Goal: Task Accomplishment & Management: Manage account settings

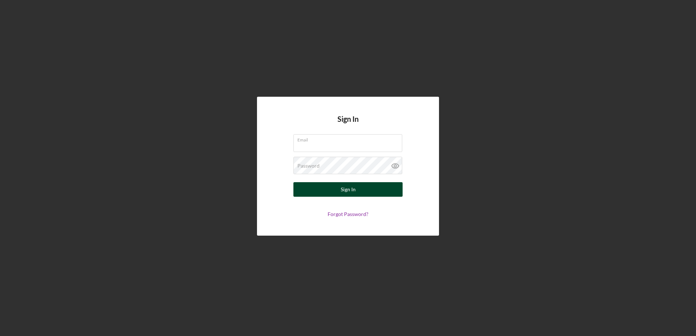
type input "[EMAIL_ADDRESS][DOMAIN_NAME]"
click at [327, 189] on button "Sign In" at bounding box center [347, 189] width 109 height 15
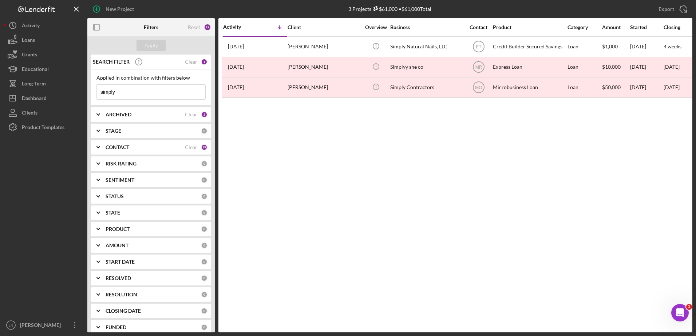
drag, startPoint x: 159, startPoint y: 91, endPoint x: 92, endPoint y: 89, distance: 66.2
click at [92, 89] on div "Applied in combination with filters below simply Icon/Menu Close" at bounding box center [151, 87] width 120 height 36
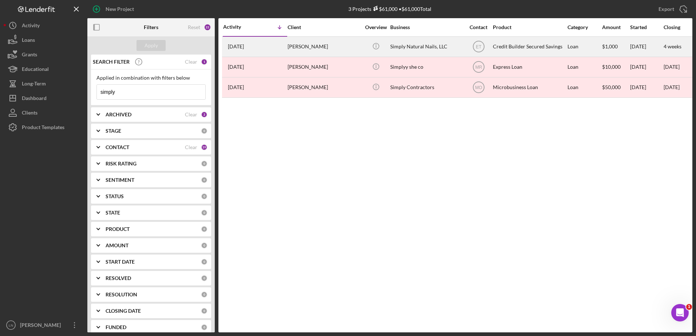
click at [420, 48] on div "Simply Natural Nails, LLC" at bounding box center [426, 46] width 73 height 19
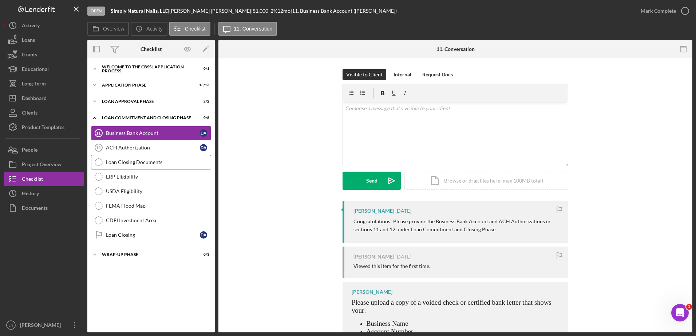
click at [131, 166] on link "Loan Closing Documents Loan Closing Documents" at bounding box center [151, 162] width 120 height 15
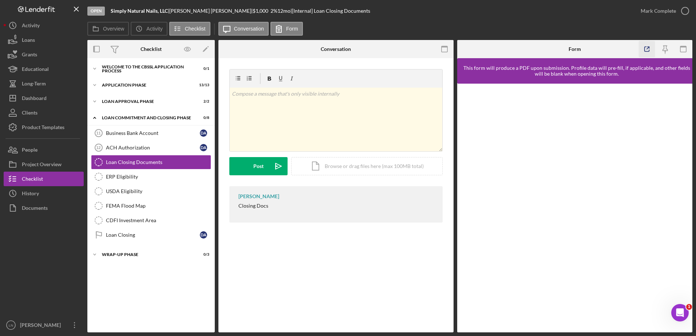
click at [647, 51] on icon "button" at bounding box center [646, 49] width 16 height 16
click at [126, 170] on link "ERP Eligibility ERP Eligibility" at bounding box center [151, 177] width 120 height 15
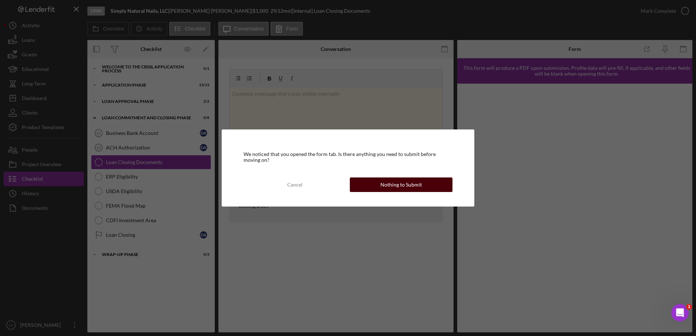
click at [365, 183] on button "Nothing to Submit" at bounding box center [401, 185] width 103 height 15
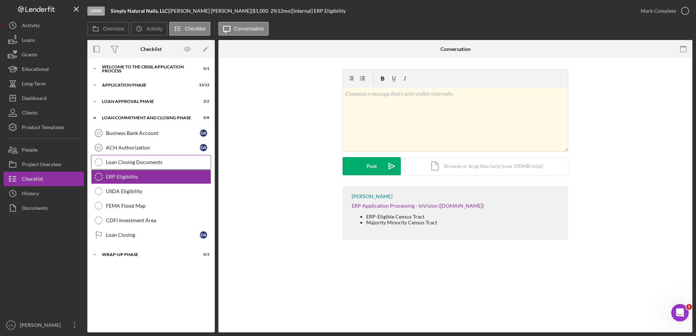
click at [127, 164] on div "Loan Closing Documents" at bounding box center [158, 162] width 105 height 6
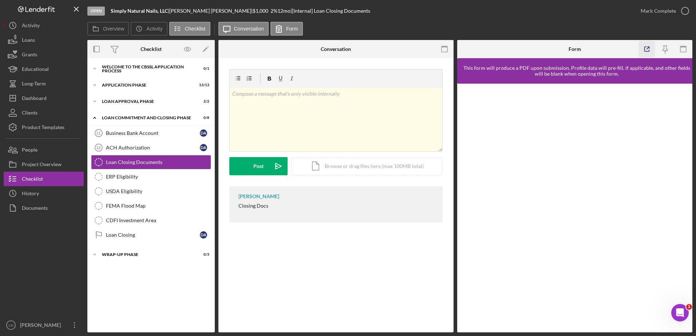
click at [651, 46] on icon "button" at bounding box center [646, 49] width 16 height 16
click at [132, 186] on link "USDA Eligibility USDA Eligibility" at bounding box center [151, 191] width 120 height 15
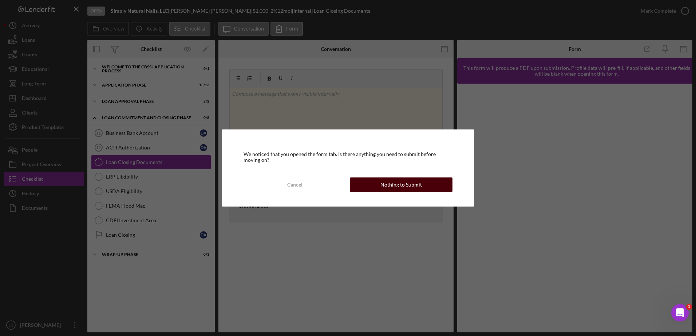
click at [383, 181] on div "Nothing to Submit" at bounding box center [400, 185] width 41 height 15
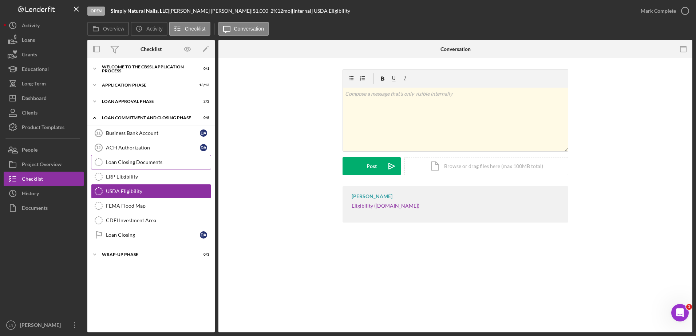
click at [122, 166] on link "Loan Closing Documents Loan Closing Documents" at bounding box center [151, 162] width 120 height 15
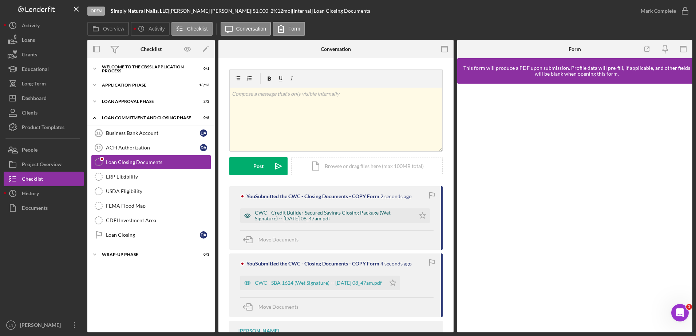
click at [321, 215] on div "CWC - Credit Builder Secured Savings Closing Package (Wet Signature) -- 2025-09…" at bounding box center [333, 216] width 157 height 12
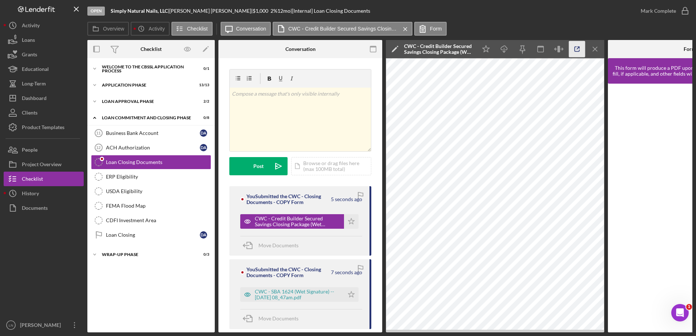
click at [573, 47] on icon "button" at bounding box center [577, 49] width 16 height 16
click at [152, 150] on div "ACH Authorization" at bounding box center [153, 148] width 94 height 6
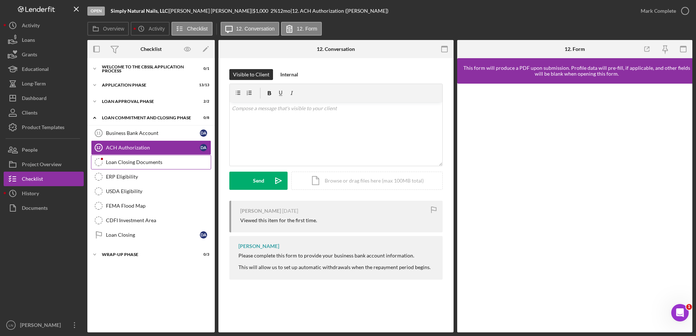
click at [148, 160] on div "Loan Closing Documents" at bounding box center [158, 162] width 105 height 6
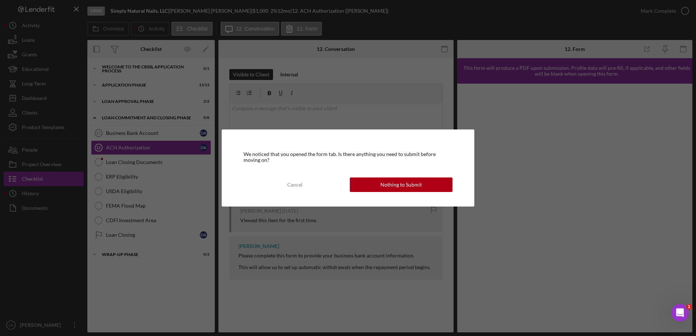
click at [420, 186] on div "Nothing to Submit" at bounding box center [400, 185] width 41 height 15
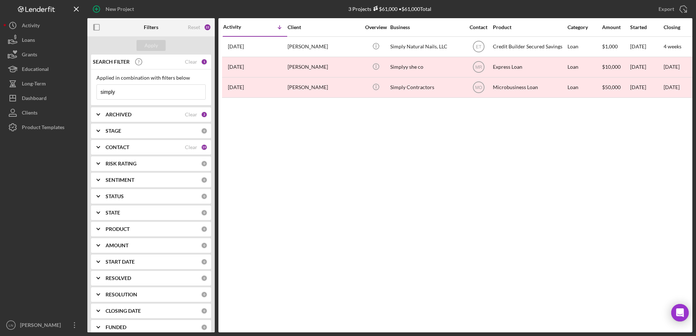
click at [132, 93] on input "simply" at bounding box center [151, 92] width 108 height 15
drag, startPoint x: 127, startPoint y: 93, endPoint x: 57, endPoint y: 105, distance: 71.2
click at [57, 105] on div "New Project 3 Projects $61,000 • $61,000 Total simply Export Icon/Export Filter…" at bounding box center [348, 166] width 688 height 333
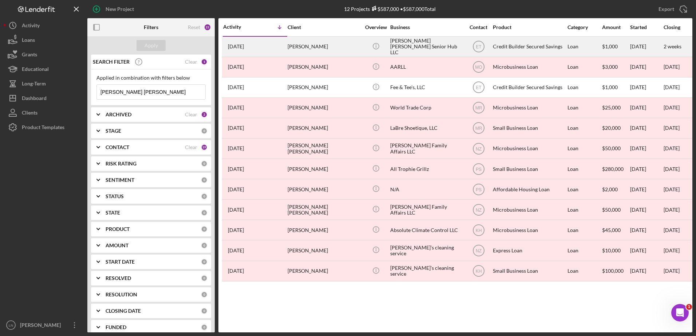
type input "farr moore"
click at [432, 41] on div "Farr Moore Senior Hub LLC" at bounding box center [426, 46] width 73 height 19
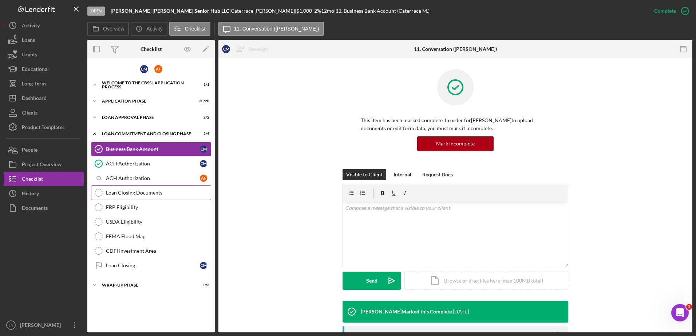
click at [123, 195] on div "Loan Closing Documents" at bounding box center [158, 193] width 105 height 6
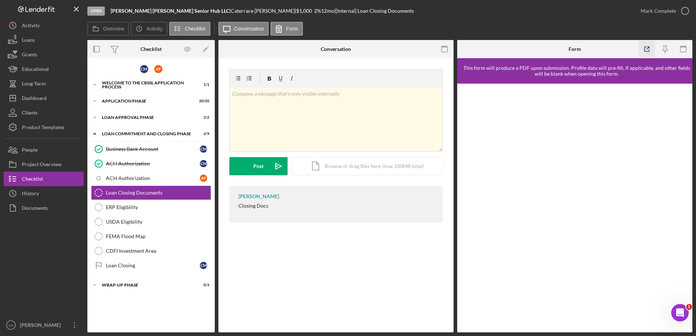
click at [648, 47] on polyline "button" at bounding box center [648, 48] width 2 height 2
click at [133, 209] on div "ERP Eligibility" at bounding box center [158, 207] width 105 height 6
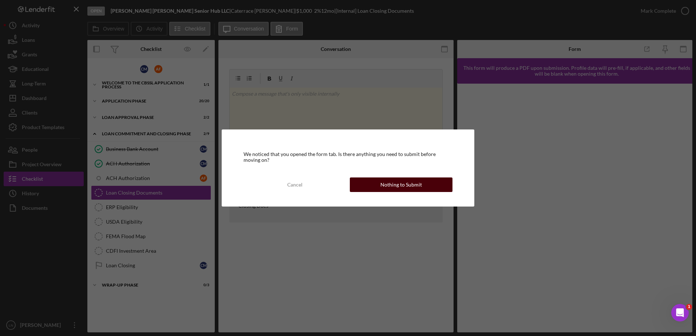
click at [403, 179] on div "Nothing to Submit" at bounding box center [400, 185] width 41 height 15
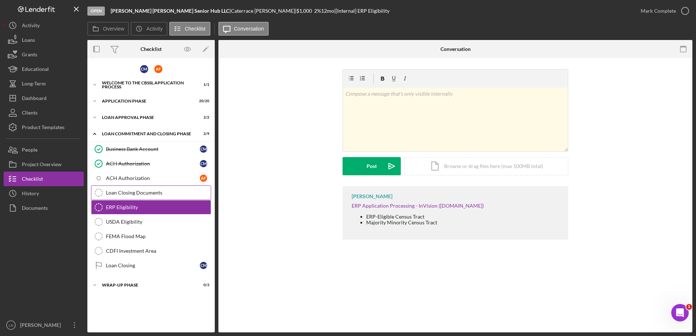
click at [150, 191] on div "Loan Closing Documents" at bounding box center [158, 193] width 105 height 6
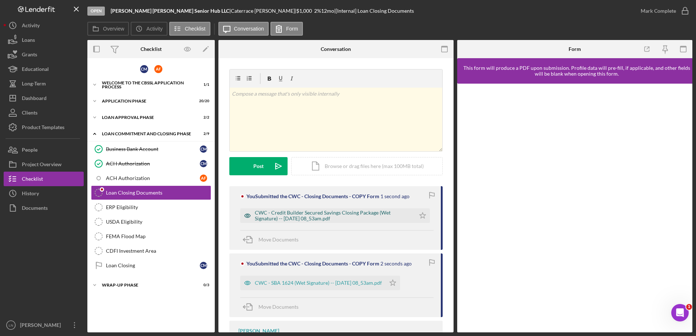
click at [349, 211] on div "CWC - Credit Builder Secured Savings Closing Package (Wet Signature) -- [DATE] …" at bounding box center [333, 216] width 157 height 12
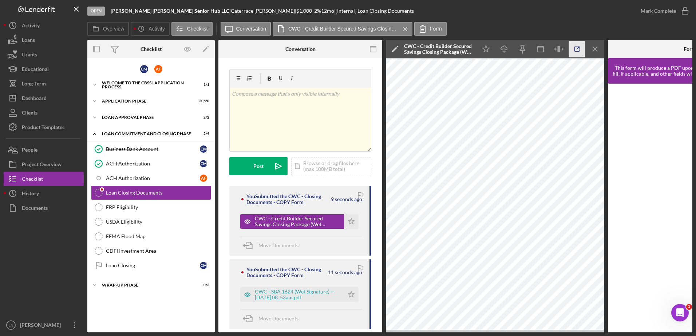
click at [577, 47] on icon "button" at bounding box center [577, 49] width 16 height 16
click at [138, 86] on div "Welcome to the CBSSL Application Process" at bounding box center [154, 85] width 104 height 4
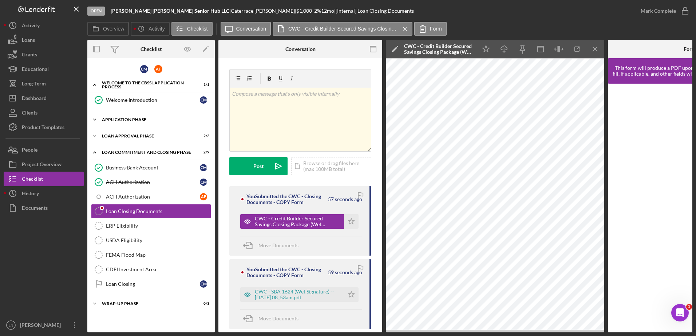
click at [133, 116] on div "Icon/Expander Application Phase 20 / 20" at bounding box center [150, 119] width 127 height 15
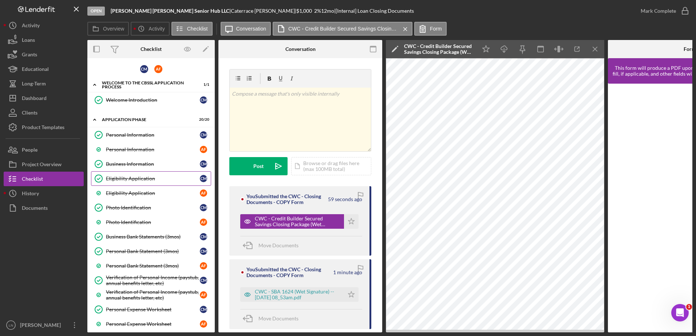
click at [128, 180] on div "Eligibility Application" at bounding box center [153, 179] width 94 height 6
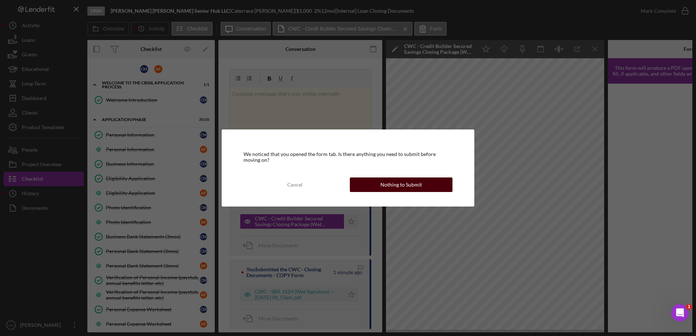
click at [410, 183] on div "Nothing to Submit" at bounding box center [400, 185] width 41 height 15
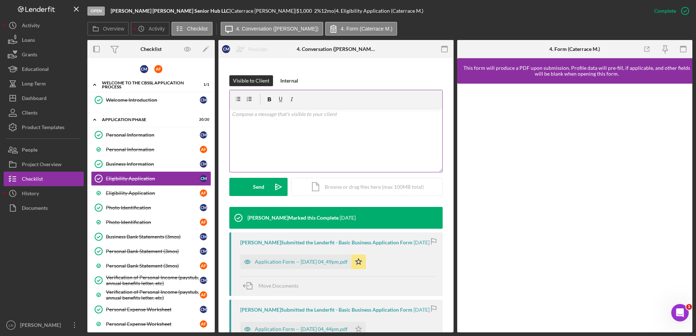
scroll to position [182, 0]
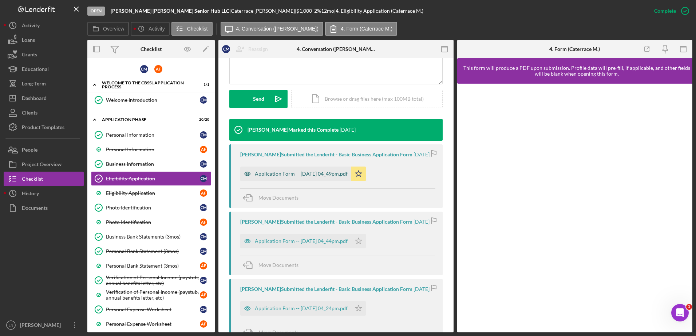
click at [296, 173] on div "Application Form -- 2025-08-14 04_49pm.pdf" at bounding box center [301, 174] width 93 height 6
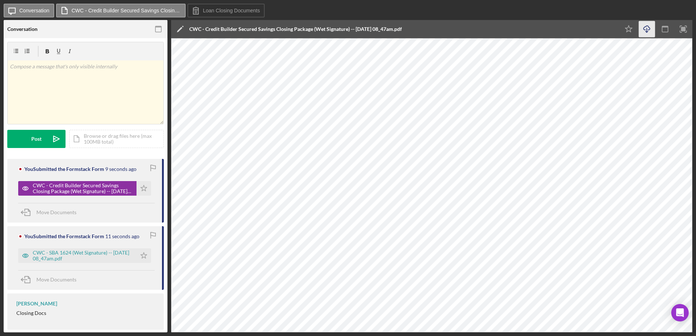
click at [645, 28] on icon "Icon/Download" at bounding box center [647, 29] width 16 height 16
click at [651, 27] on icon "Icon/Download" at bounding box center [647, 29] width 16 height 16
